Goal: Task Accomplishment & Management: Manage account settings

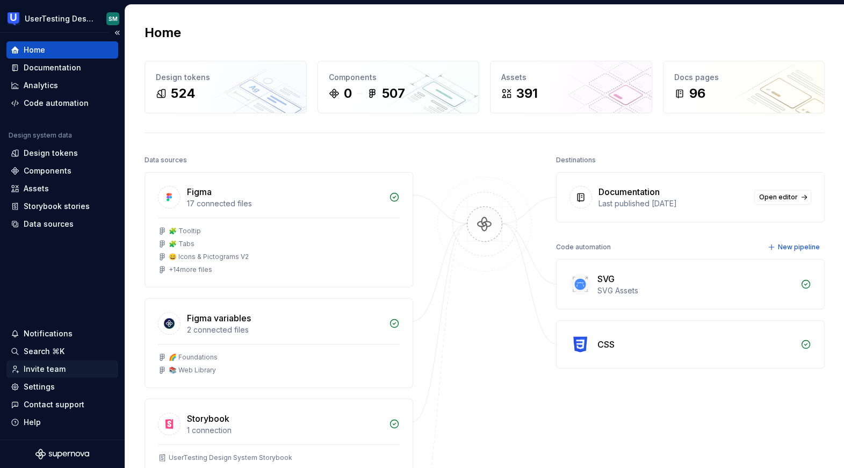
click at [70, 368] on div "Invite team" at bounding box center [62, 369] width 103 height 11
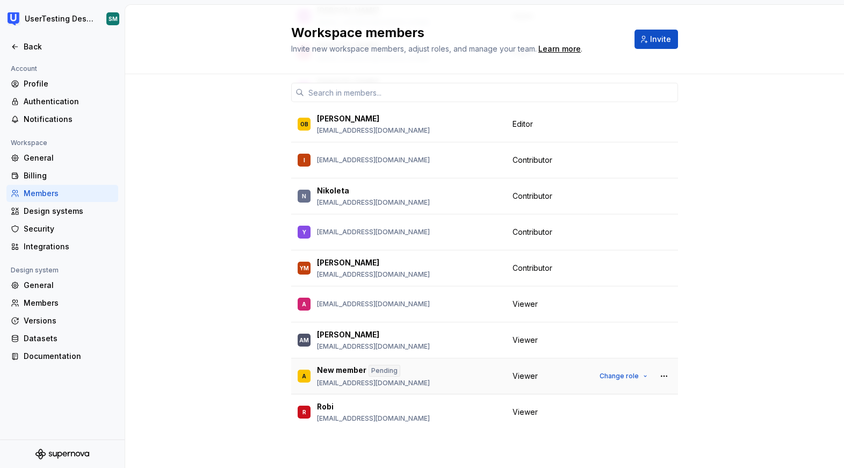
scroll to position [243, 0]
drag, startPoint x: 375, startPoint y: 366, endPoint x: 388, endPoint y: 367, distance: 12.9
click at [388, 367] on div "Pending" at bounding box center [384, 369] width 32 height 12
click at [385, 367] on div "Pending" at bounding box center [384, 369] width 32 height 12
drag, startPoint x: 384, startPoint y: 367, endPoint x: 394, endPoint y: 368, distance: 10.2
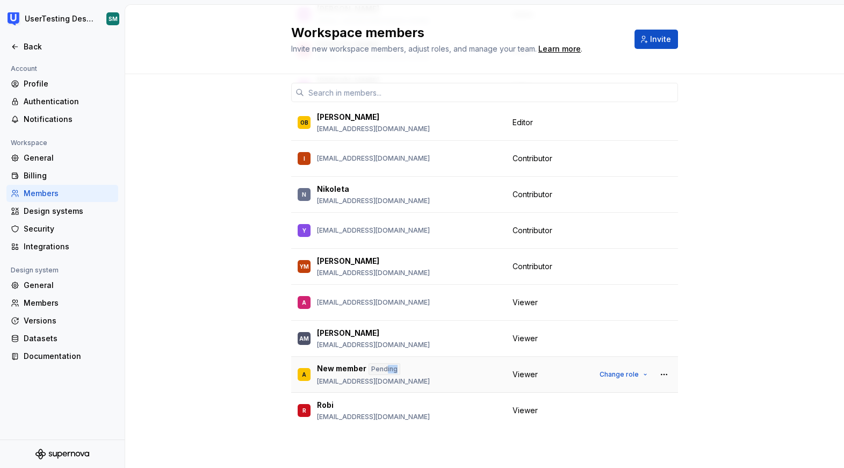
click at [394, 368] on div "Pending" at bounding box center [384, 369] width 32 height 12
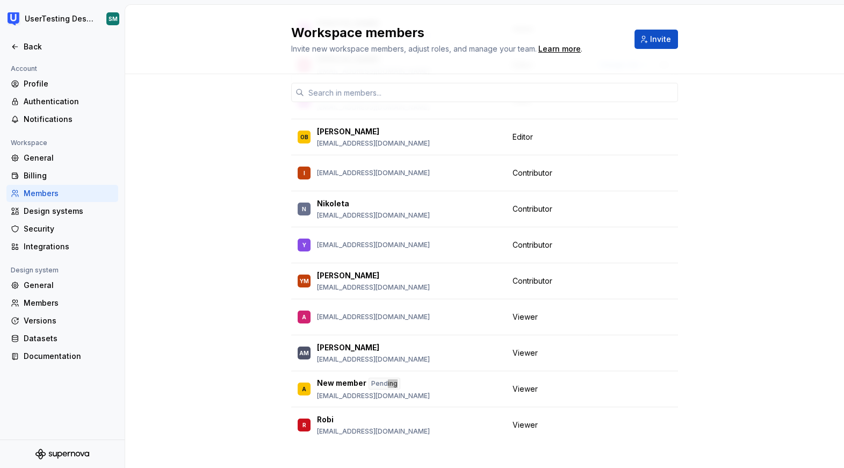
scroll to position [231, 0]
